Goal: Task Accomplishment & Management: Manage account settings

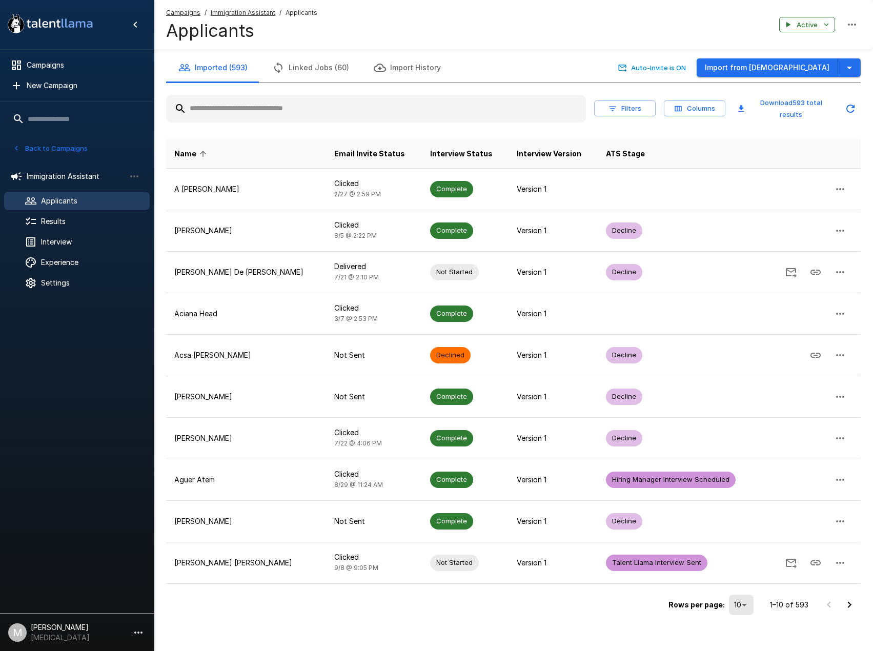
click at [290, 111] on input "text" at bounding box center [376, 108] width 420 height 18
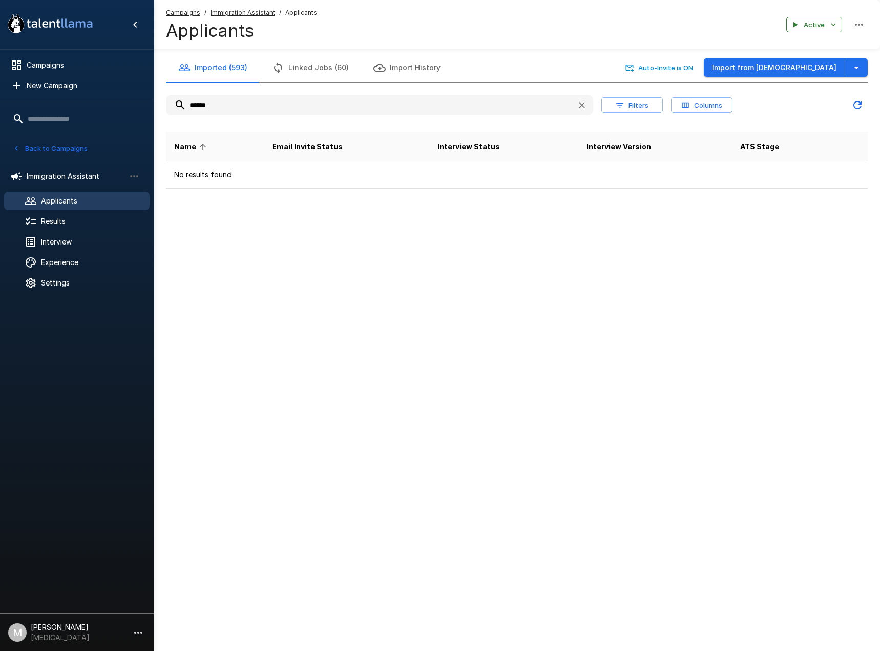
drag, startPoint x: 260, startPoint y: 109, endPoint x: -17, endPoint y: 77, distance: 279.0
click at [0, 77] on html ".st0{fill:#FFFFFF;} .st1{fill:#76a4ed;} Campaigns New Campaign Active 6 Adminis…" at bounding box center [440, 325] width 880 height 651
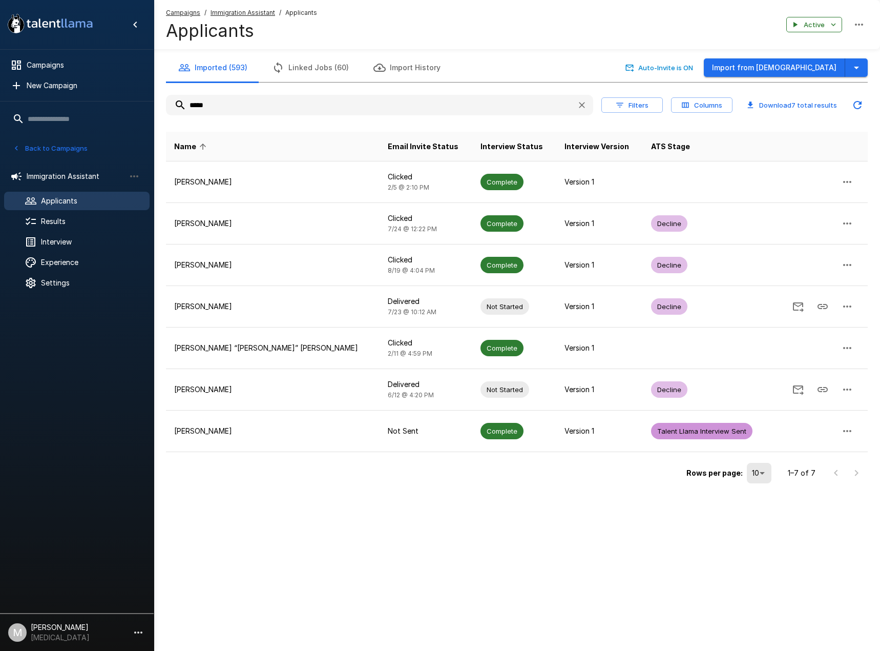
type input "*****"
click at [183, 13] on u "Campaigns" at bounding box center [183, 13] width 34 height 8
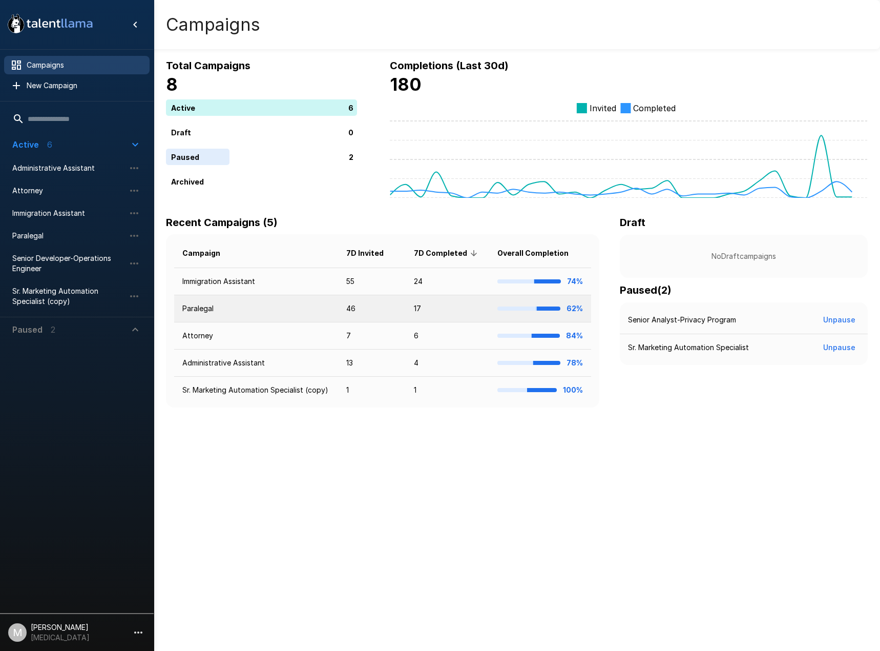
click at [217, 312] on td "Paralegal" at bounding box center [256, 308] width 164 height 27
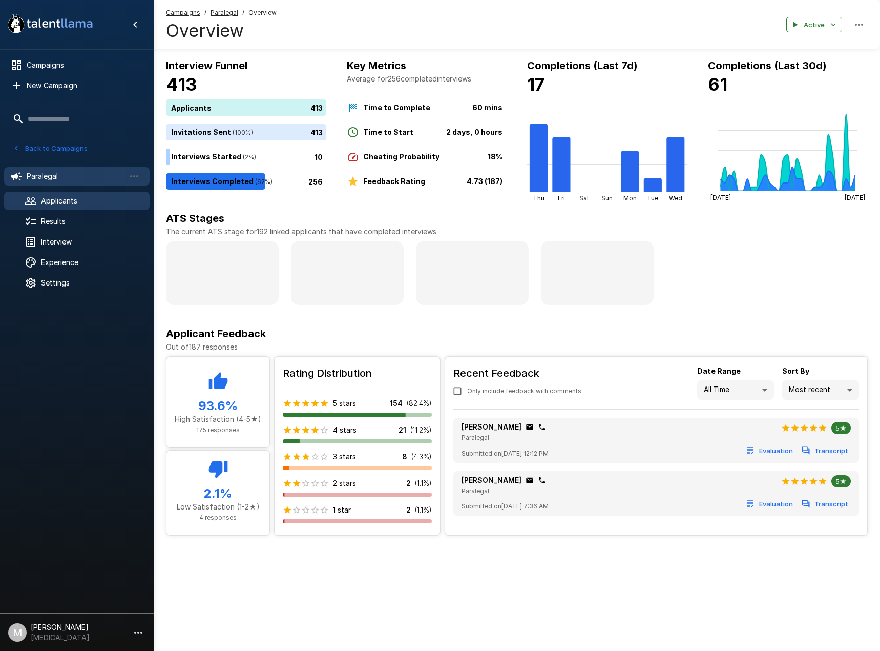
click at [81, 207] on div "Applicants" at bounding box center [77, 201] width 146 height 18
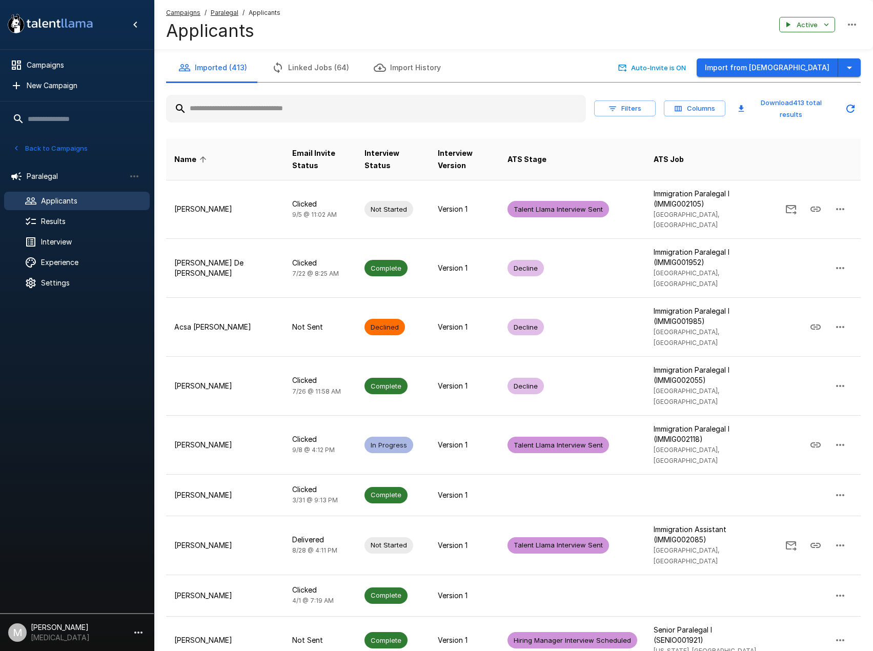
click at [267, 110] on input "text" at bounding box center [376, 108] width 420 height 18
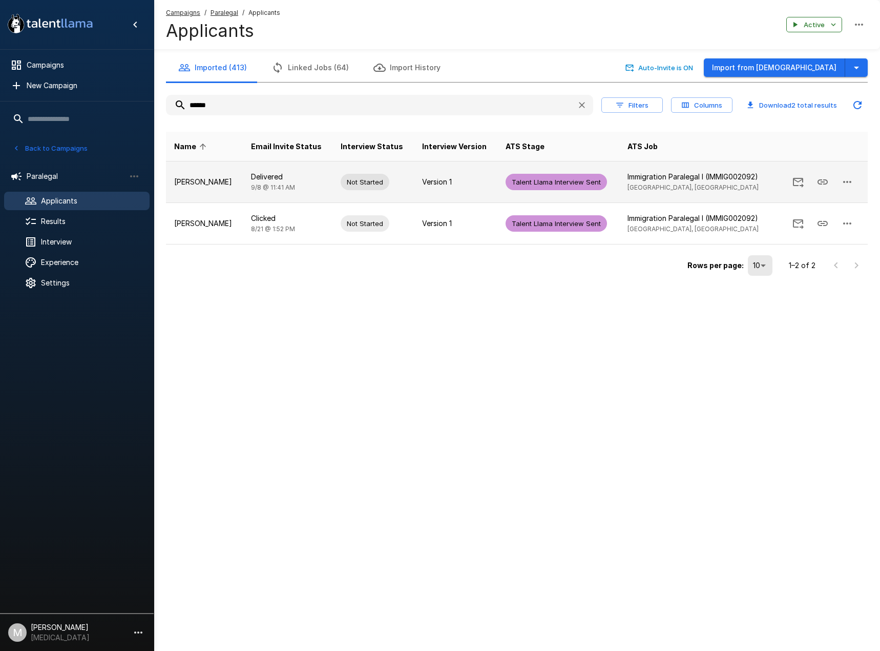
click at [850, 185] on icon "button" at bounding box center [847, 182] width 12 height 12
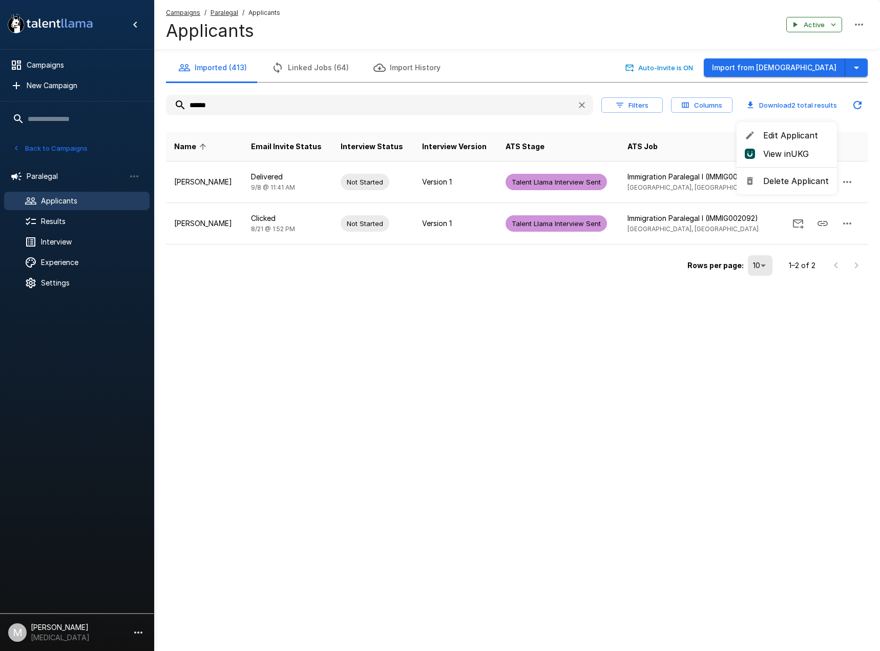
click at [790, 183] on span "Delete Applicant" at bounding box center [796, 181] width 66 height 12
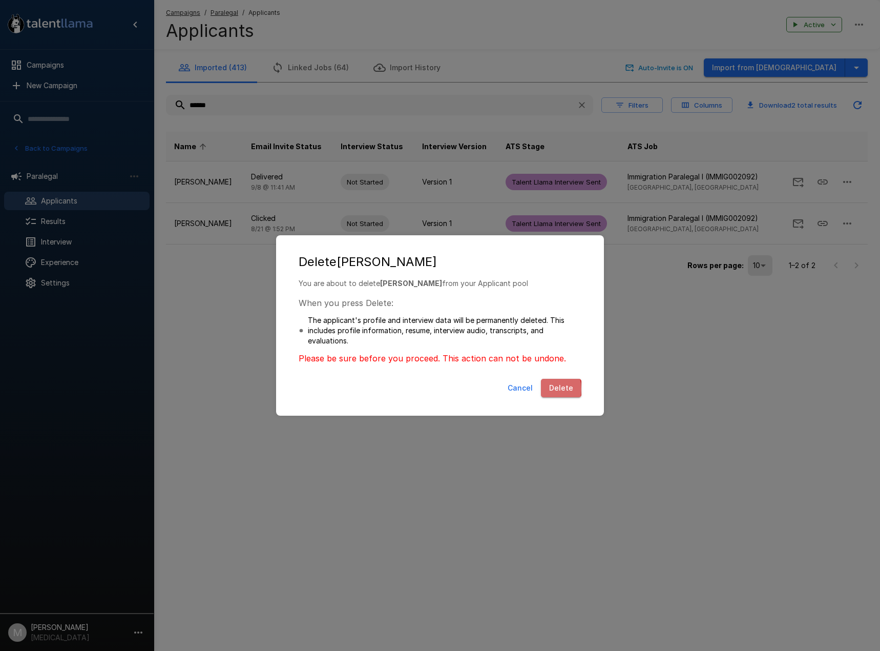
click at [550, 389] on button "Delete" at bounding box center [561, 388] width 40 height 19
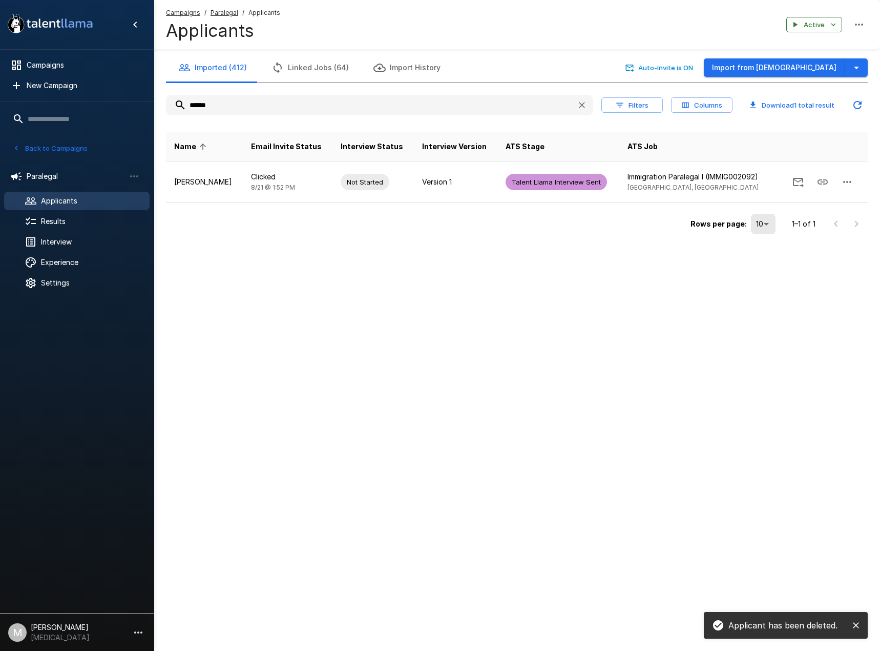
click at [228, 100] on input "******" at bounding box center [367, 105] width 403 height 18
drag, startPoint x: 98, startPoint y: 92, endPoint x: -75, endPoint y: 77, distance: 173.8
click at [0, 77] on html ".st0{fill:#FFFFFF;} .st1{fill:#76a4ed;} Campaigns New Campaign Active 6 Adminis…" at bounding box center [440, 325] width 880 height 651
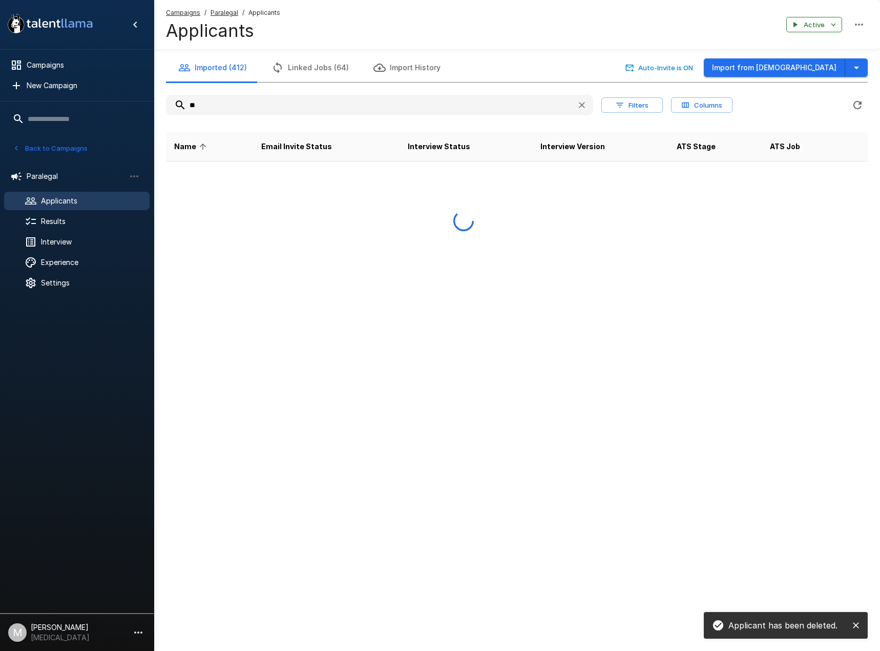
type input "*"
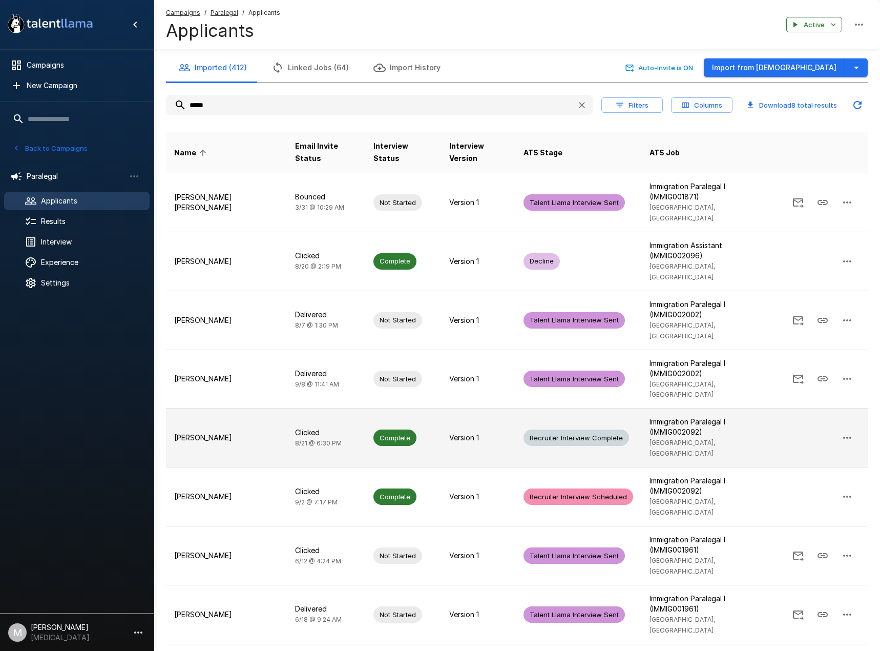
type input "*****"
click at [381, 408] on td "Complete" at bounding box center [403, 437] width 76 height 59
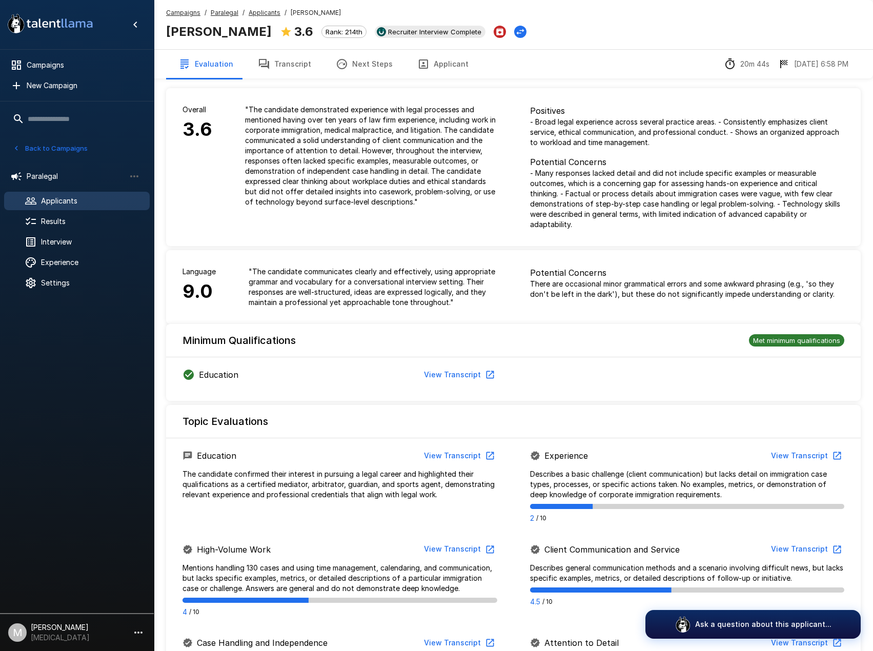
click at [282, 71] on button "Transcript" at bounding box center [284, 64] width 78 height 29
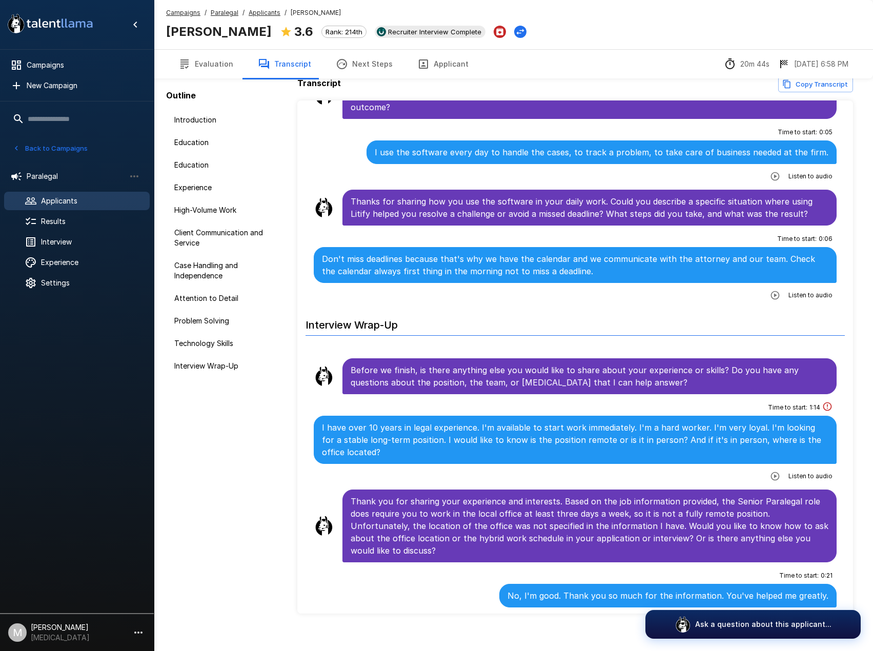
scroll to position [24, 0]
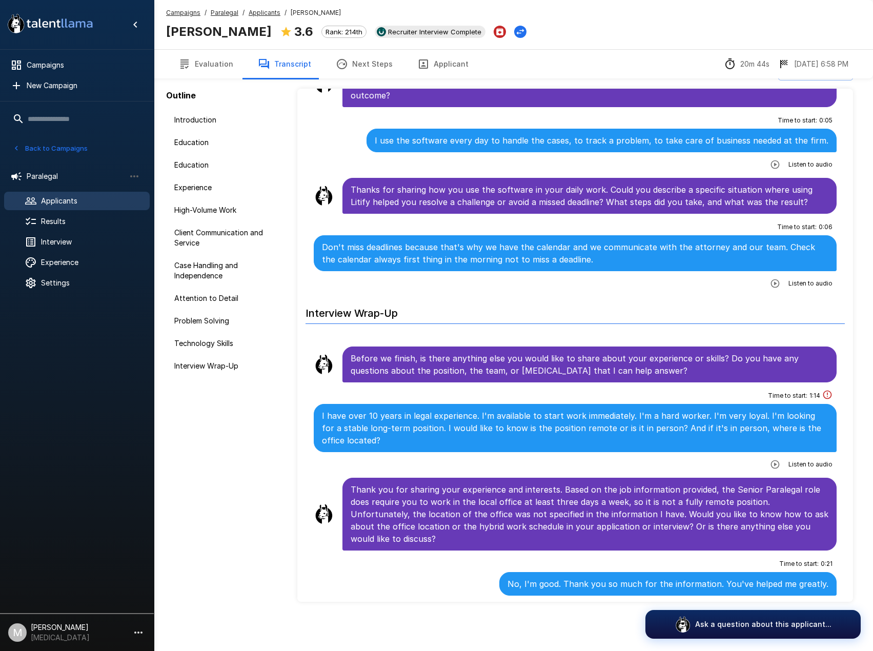
click at [419, 69] on icon "button" at bounding box center [423, 63] width 9 height 9
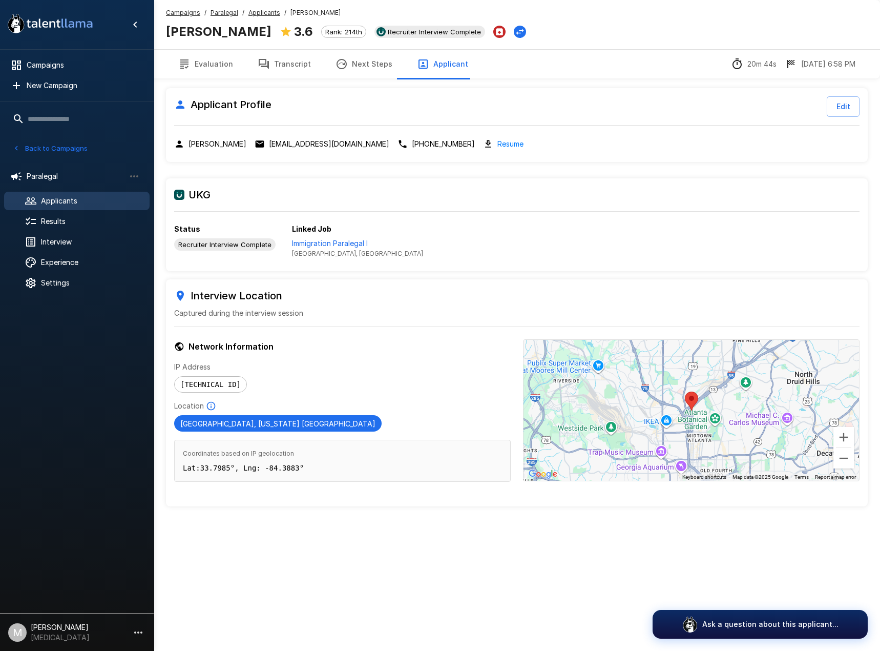
click at [258, 14] on u "Applicants" at bounding box center [265, 13] width 32 height 8
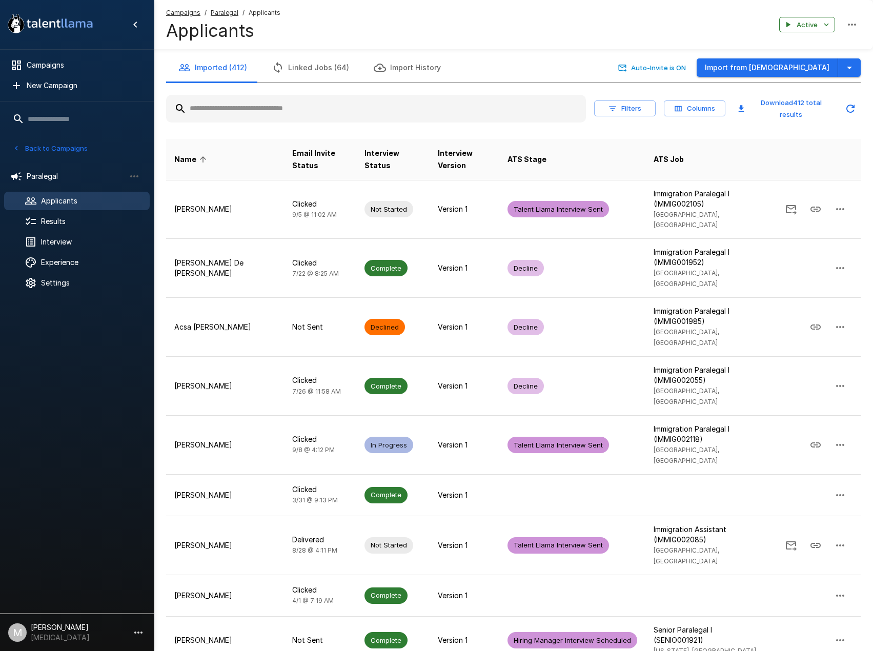
click at [261, 107] on input "text" at bounding box center [376, 108] width 420 height 18
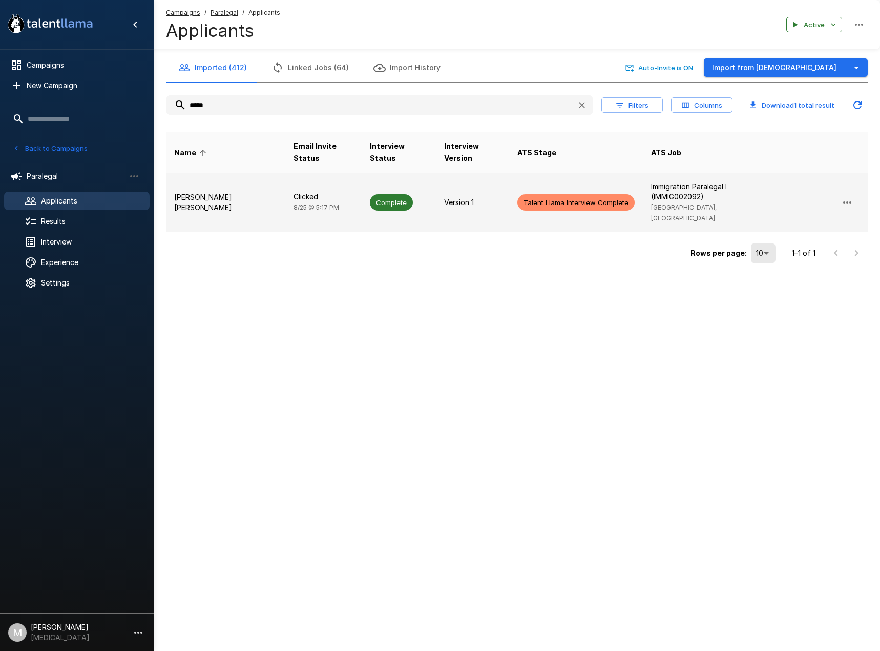
type input "*****"
click at [232, 207] on p "[PERSON_NAME] [PERSON_NAME]" at bounding box center [225, 202] width 103 height 20
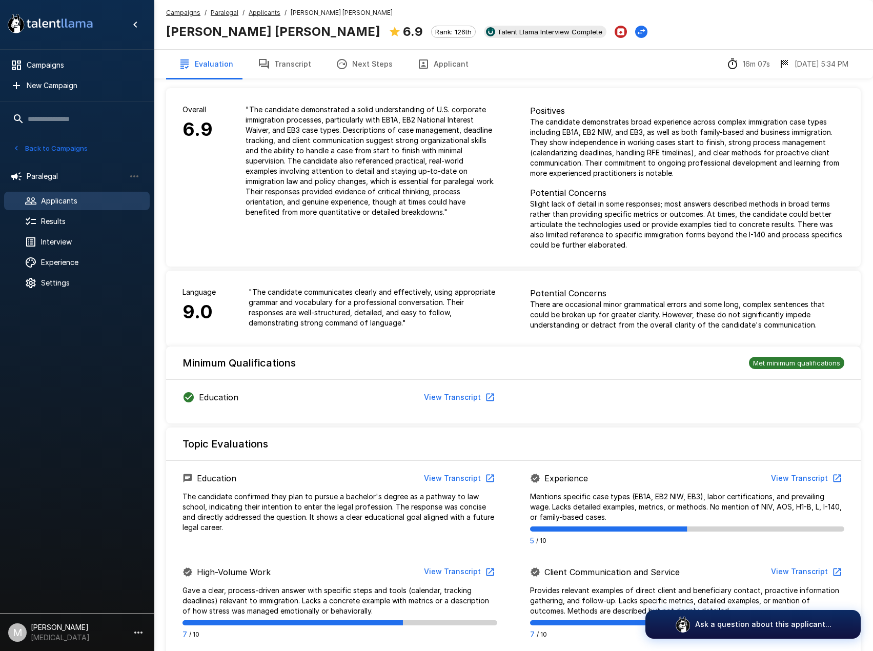
click at [294, 61] on button "Transcript" at bounding box center [284, 64] width 78 height 29
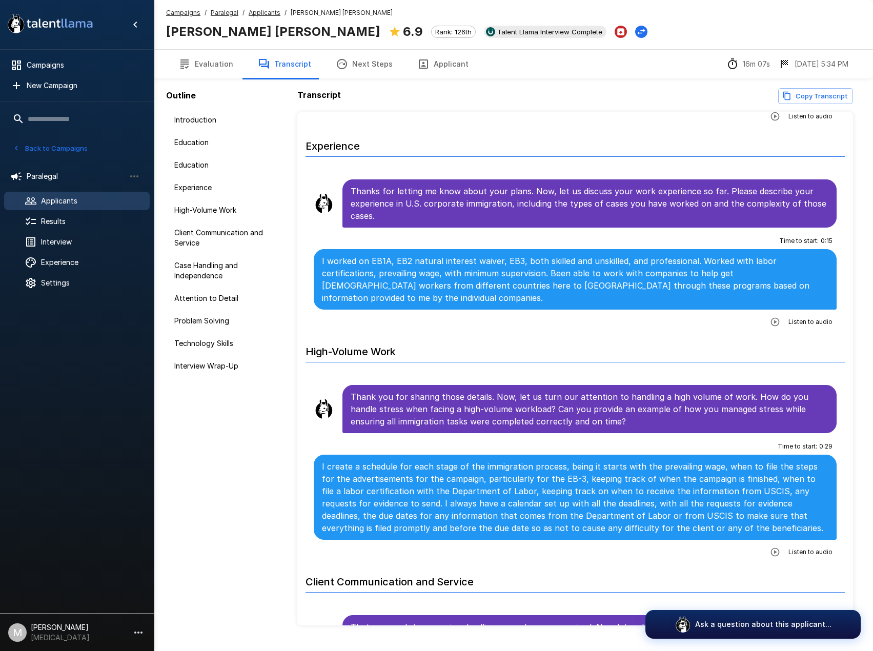
scroll to position [461, 0]
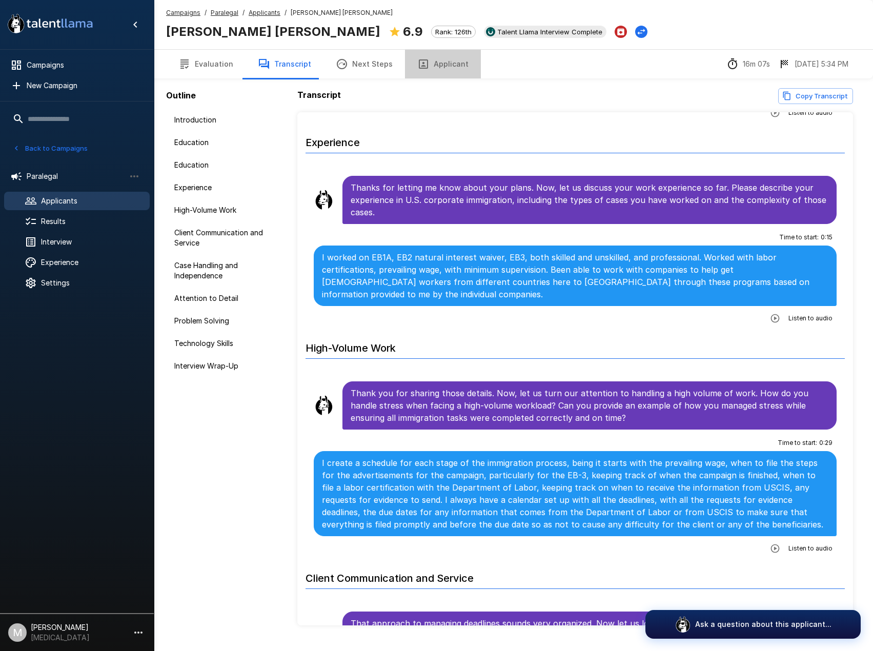
click at [437, 59] on button "Applicant" at bounding box center [443, 64] width 76 height 29
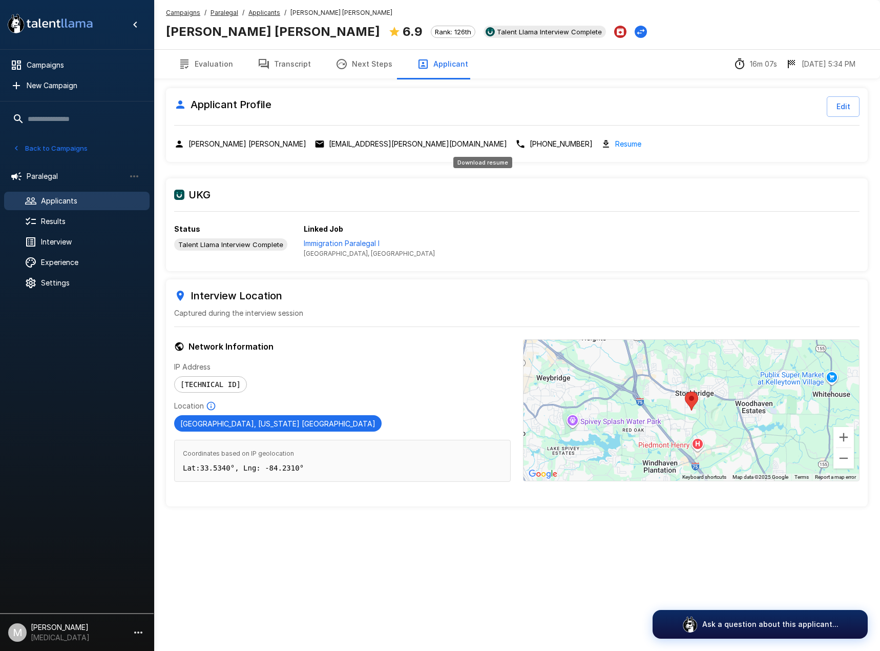
click at [615, 140] on link "Resume" at bounding box center [628, 144] width 26 height 12
click at [615, 146] on link "Resume" at bounding box center [628, 144] width 26 height 12
click at [615, 144] on link "Resume" at bounding box center [628, 144] width 26 height 12
click at [219, 15] on u "Paralegal" at bounding box center [225, 13] width 28 height 8
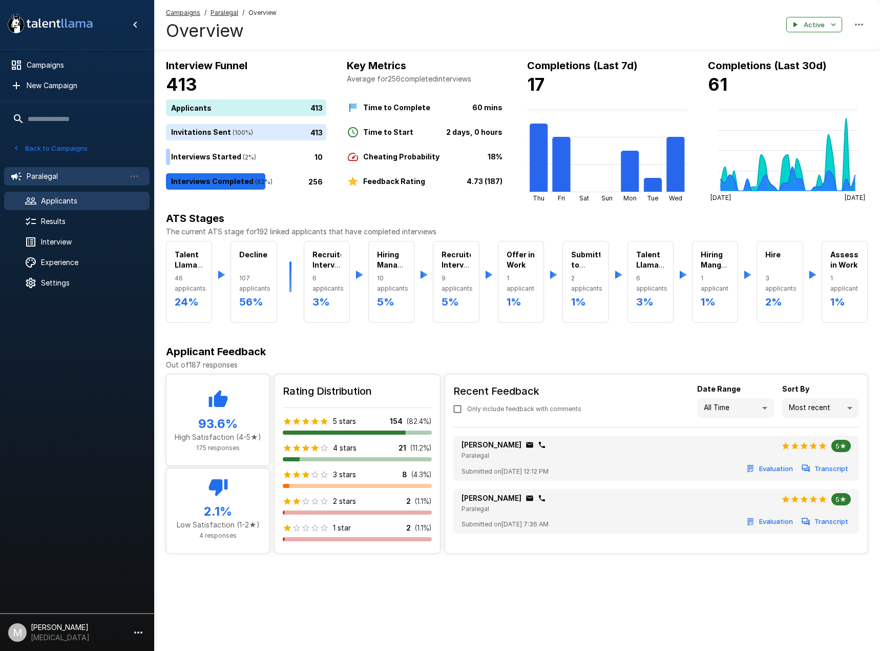
drag, startPoint x: 73, startPoint y: 203, endPoint x: 137, endPoint y: 203, distance: 64.1
click at [73, 203] on span "Applicants" at bounding box center [91, 201] width 100 height 10
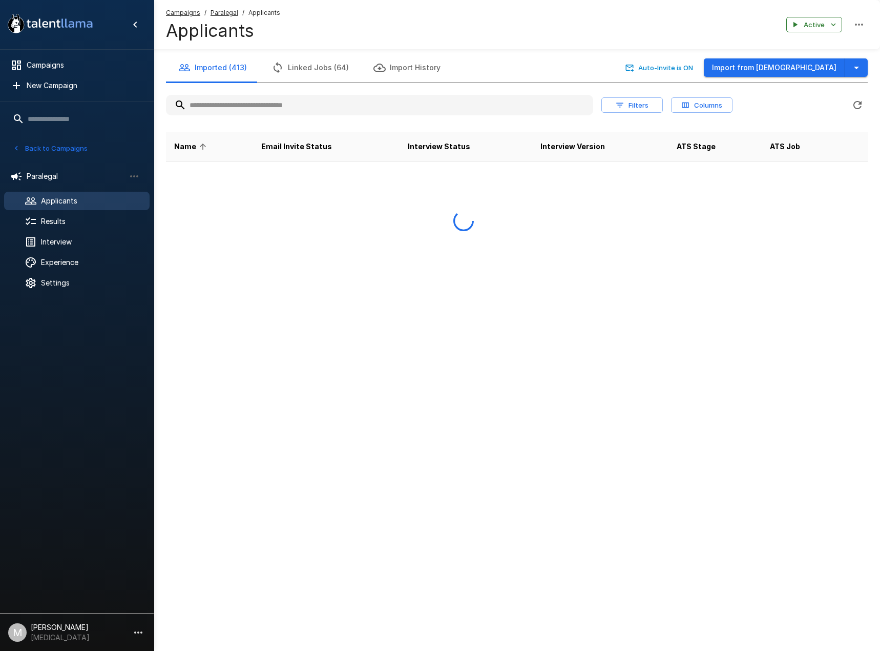
click at [256, 99] on input "text" at bounding box center [379, 105] width 427 height 18
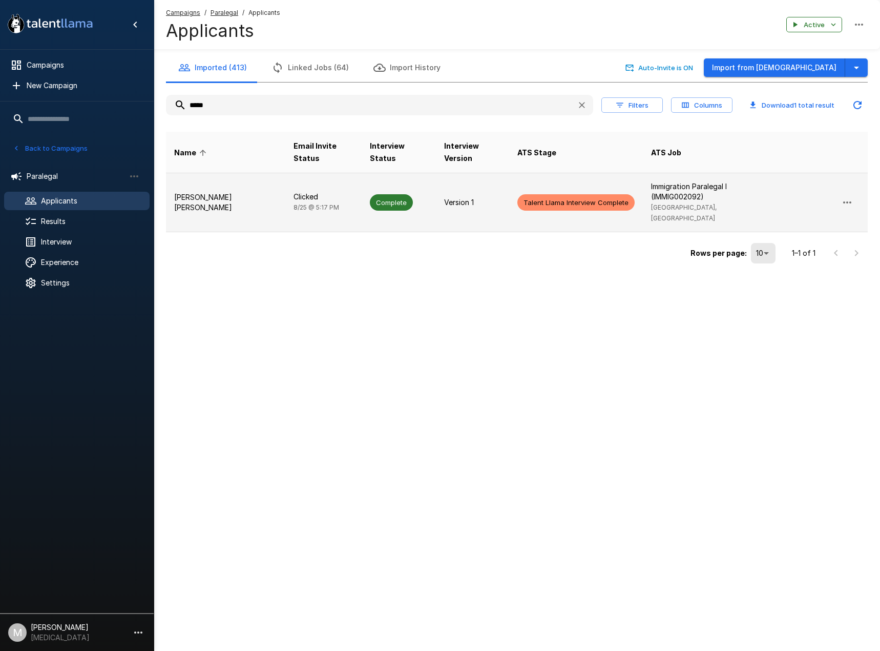
type input "*****"
click at [229, 207] on p "[PERSON_NAME] [PERSON_NAME]" at bounding box center [225, 202] width 103 height 20
